Goal: Information Seeking & Learning: Learn about a topic

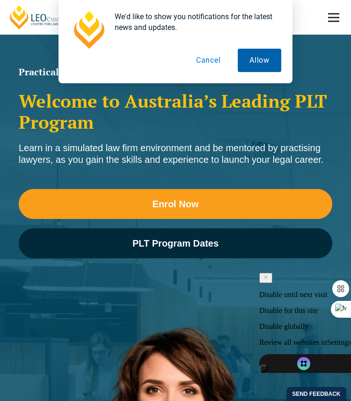
click at [257, 56] on button "Allow" at bounding box center [259, 60] width 43 height 23
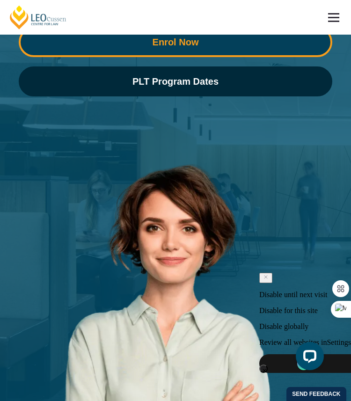
scroll to position [195, 0]
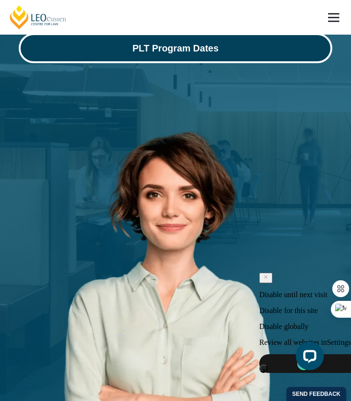
click at [176, 50] on span "PLT Program Dates" at bounding box center [175, 47] width 86 height 9
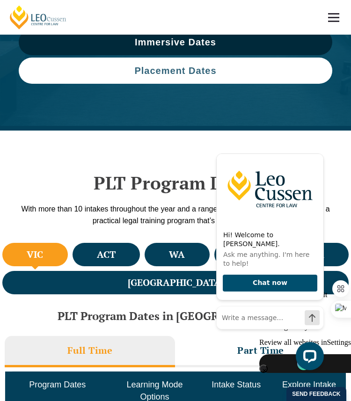
click at [184, 62] on link "Placement Dates" at bounding box center [175, 71] width 313 height 26
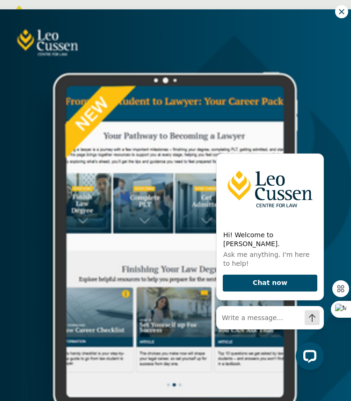
click at [338, 10] on icon at bounding box center [341, 11] width 8 height 8
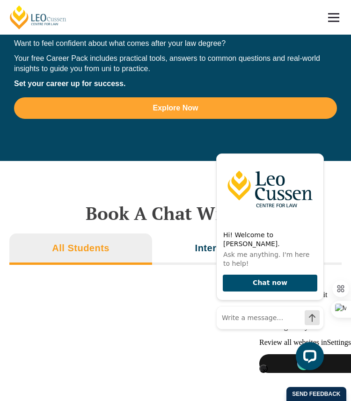
scroll to position [4277, 0]
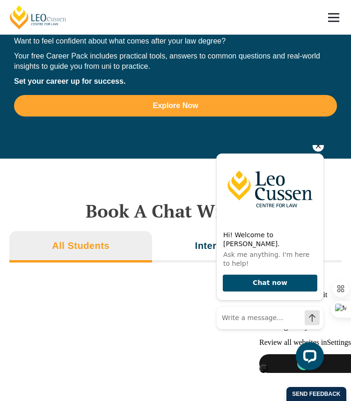
click at [314, 152] on icon "Hide greeting" at bounding box center [317, 145] width 11 height 11
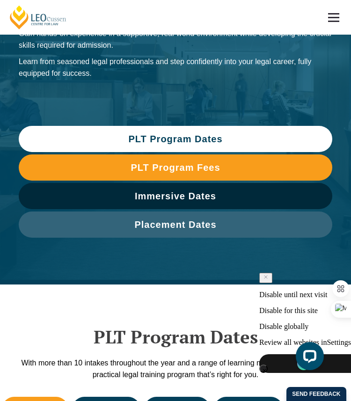
scroll to position [0, 0]
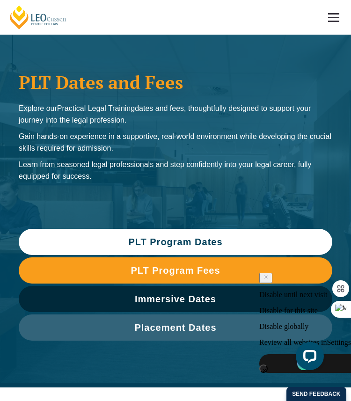
click at [336, 15] on link at bounding box center [333, 17] width 35 height 35
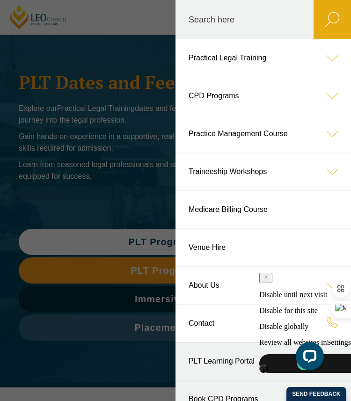
click at [256, 60] on link "Practical Legal Training" at bounding box center [262, 57] width 175 height 37
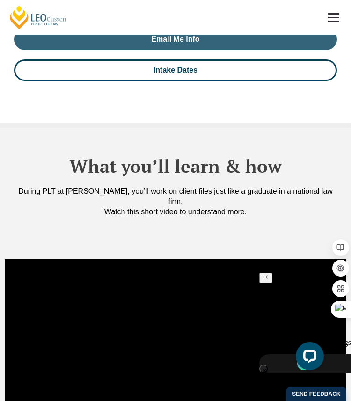
scroll to position [1134, 0]
